Goal: Transaction & Acquisition: Purchase product/service

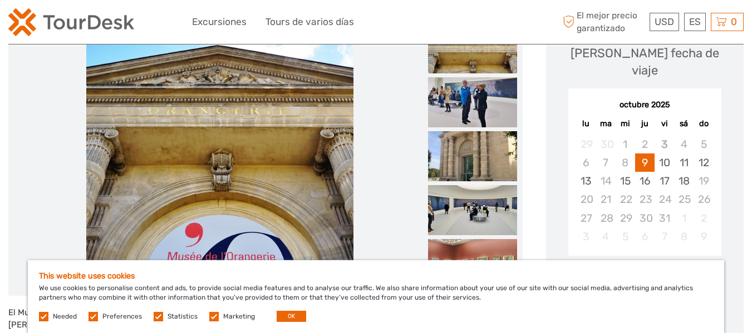
click at [340, 151] on img at bounding box center [219, 156] width 267 height 267
click at [279, 160] on img at bounding box center [219, 156] width 267 height 267
click at [283, 316] on button "OK" at bounding box center [290, 316] width 29 height 11
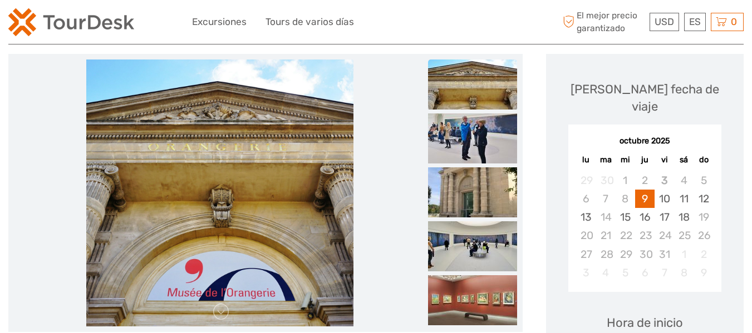
scroll to position [111, 0]
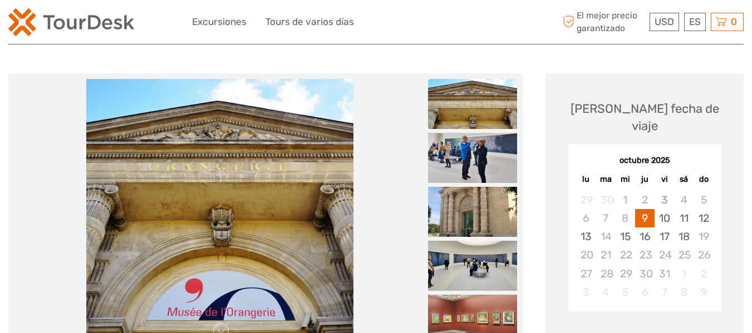
click at [471, 116] on img at bounding box center [472, 104] width 89 height 50
click at [470, 154] on img at bounding box center [472, 158] width 89 height 50
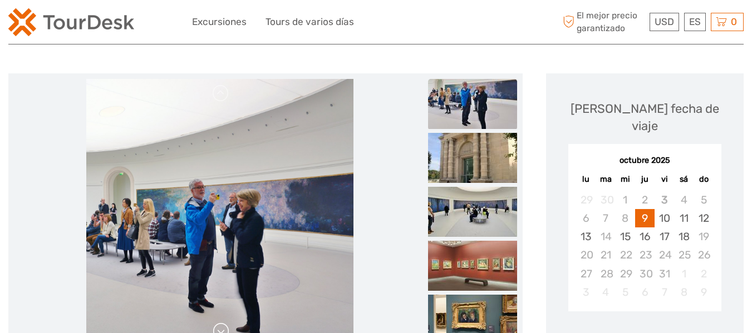
click at [222, 329] on link at bounding box center [221, 332] width 18 height 18
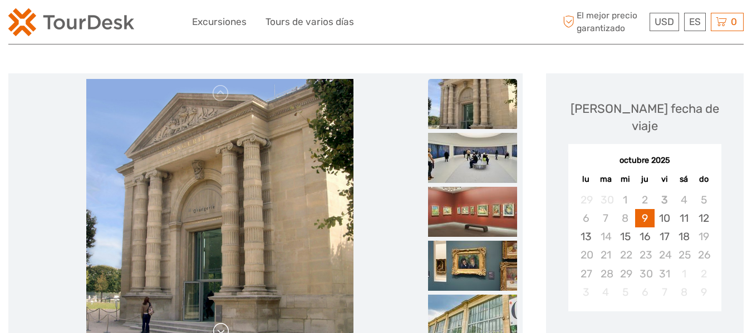
drag, startPoint x: 225, startPoint y: 196, endPoint x: 226, endPoint y: 329, distance: 133.5
click at [226, 329] on link at bounding box center [221, 332] width 18 height 18
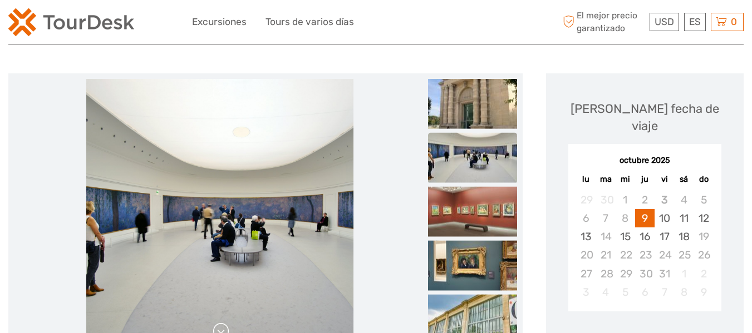
click at [219, 323] on link at bounding box center [221, 332] width 18 height 18
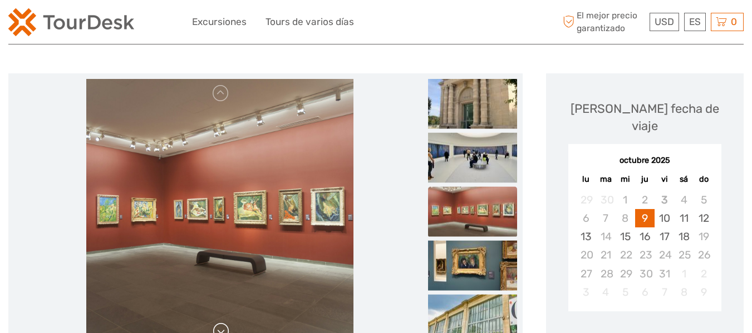
click at [219, 323] on link at bounding box center [221, 332] width 18 height 18
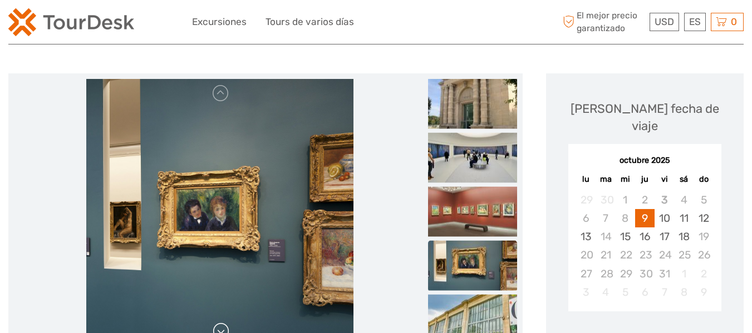
click at [219, 323] on link at bounding box center [221, 332] width 18 height 18
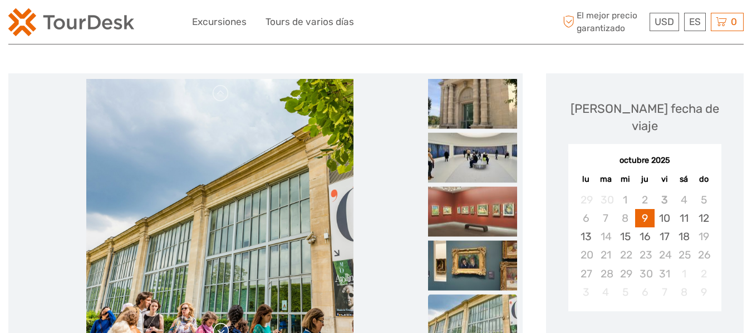
click at [219, 323] on link at bounding box center [221, 332] width 18 height 18
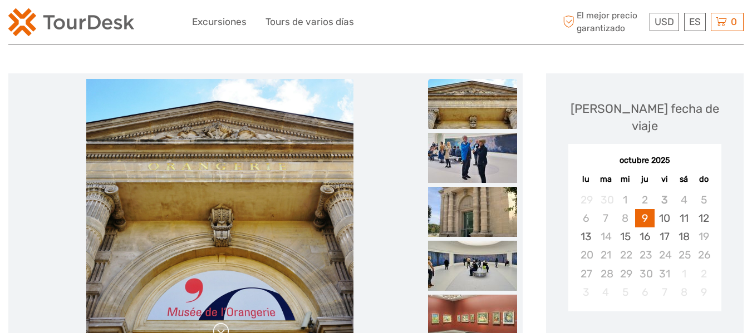
click at [219, 323] on link at bounding box center [221, 332] width 18 height 18
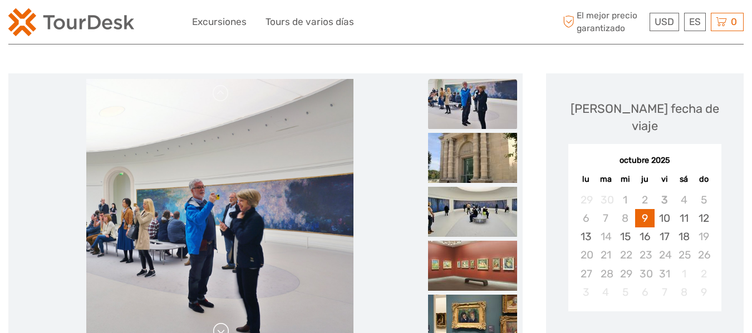
click at [219, 323] on link at bounding box center [221, 332] width 18 height 18
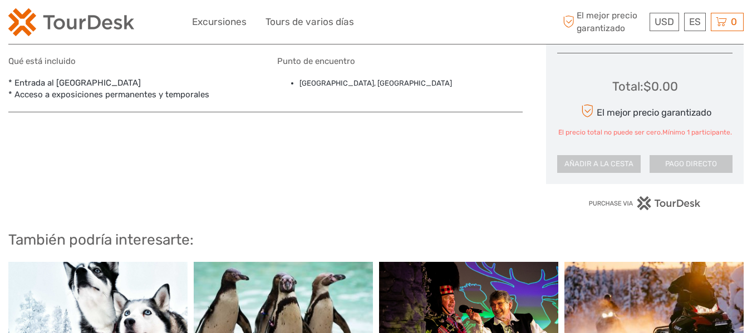
scroll to position [835, 0]
